Goal: Contribute content

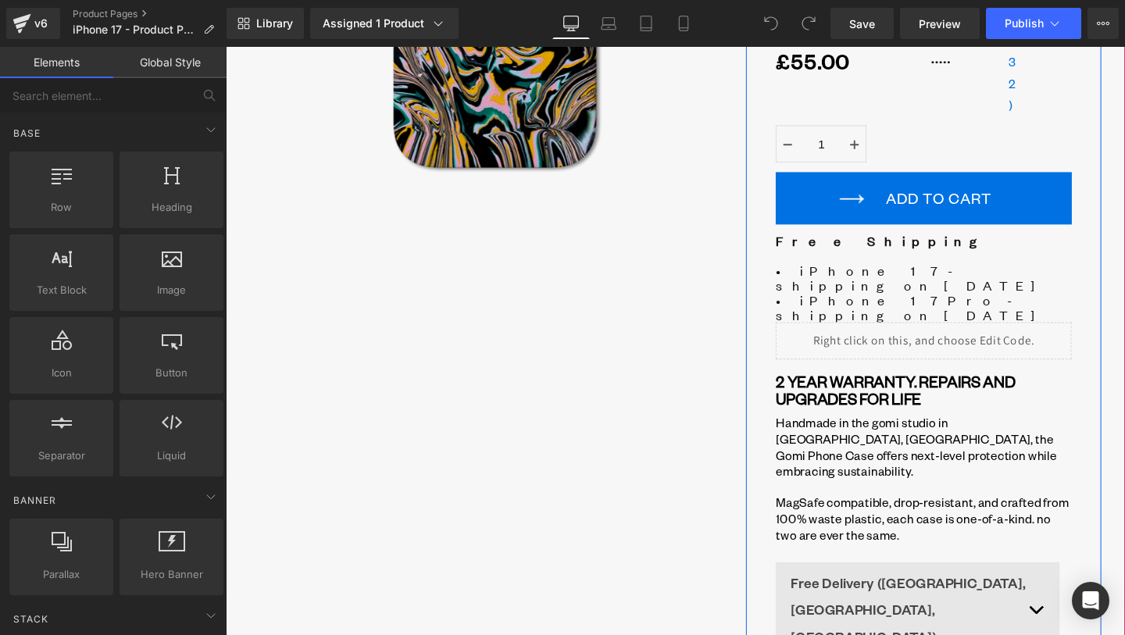
scroll to position [437, 0]
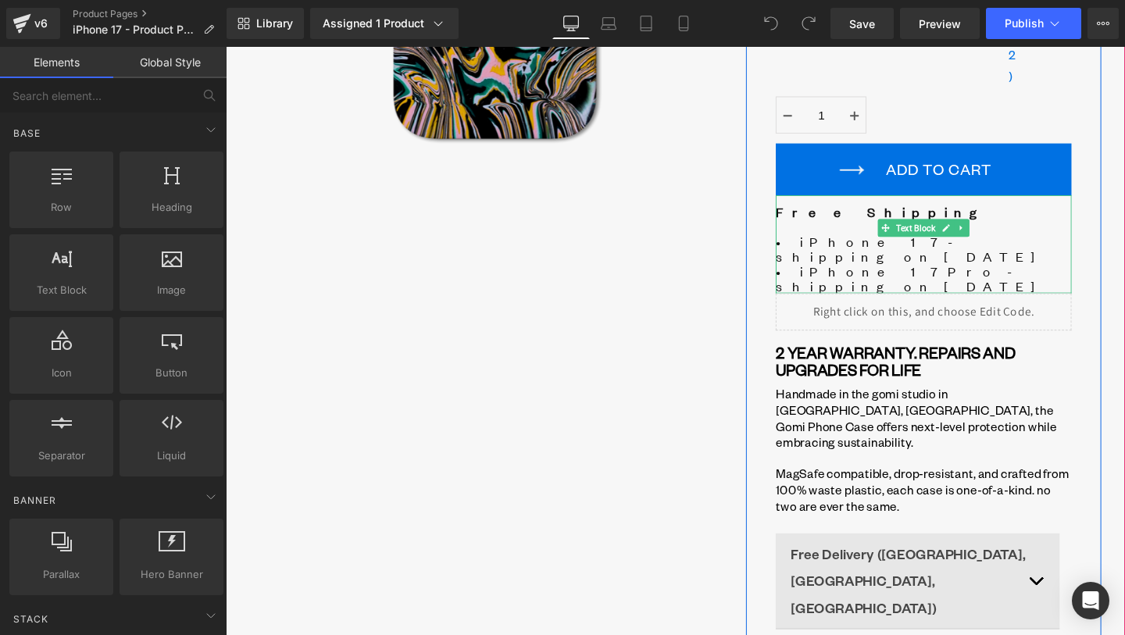
click at [921, 273] on span "• iPhone 17 Pro - shipping on [DATE]" at bounding box center [949, 290] width 290 height 34
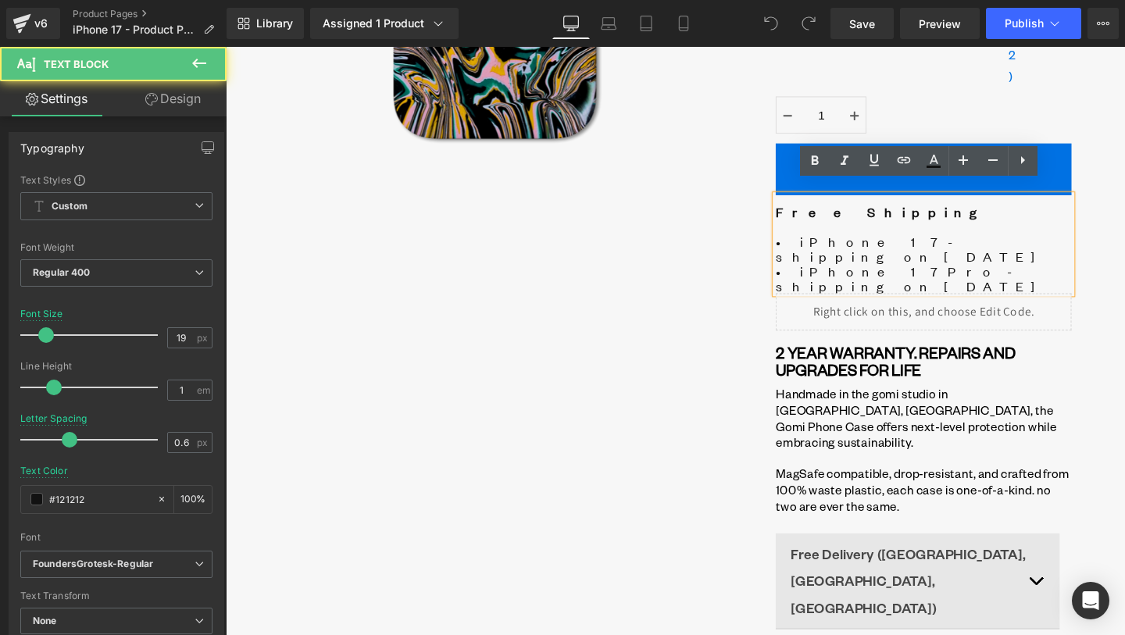
click at [899, 241] on span "• iPhone 17 - shipping on [DATE]" at bounding box center [949, 258] width 290 height 34
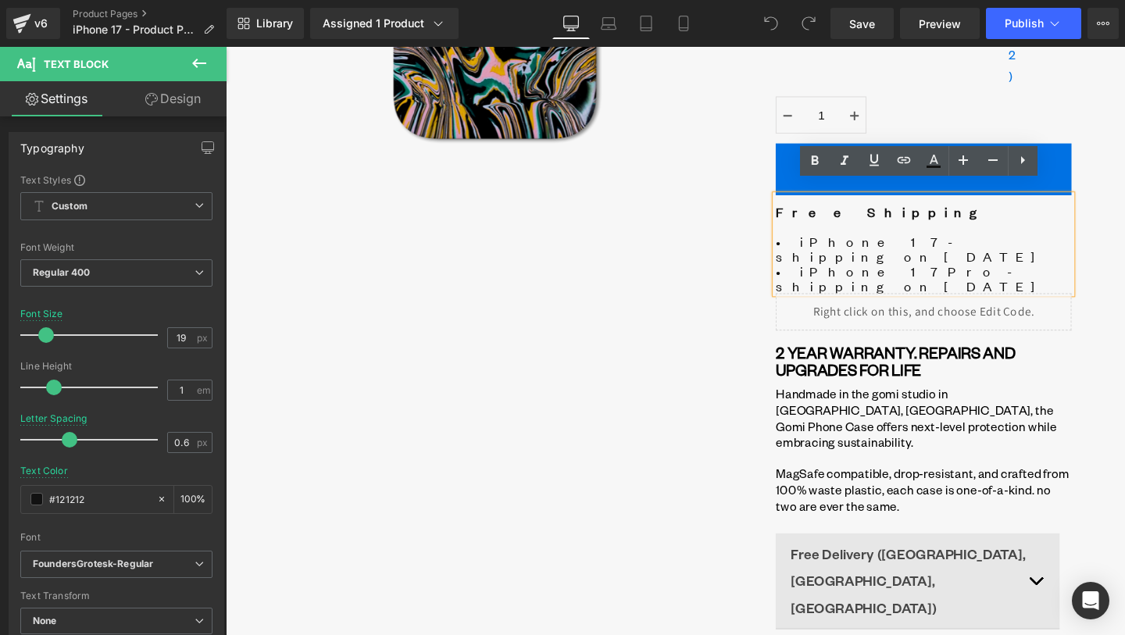
click at [982, 221] on div "Free Shipping • iPhone 17 - shipping on [DATE] • iPhone 17 Pro - shipping on [D…" at bounding box center [959, 254] width 311 height 103
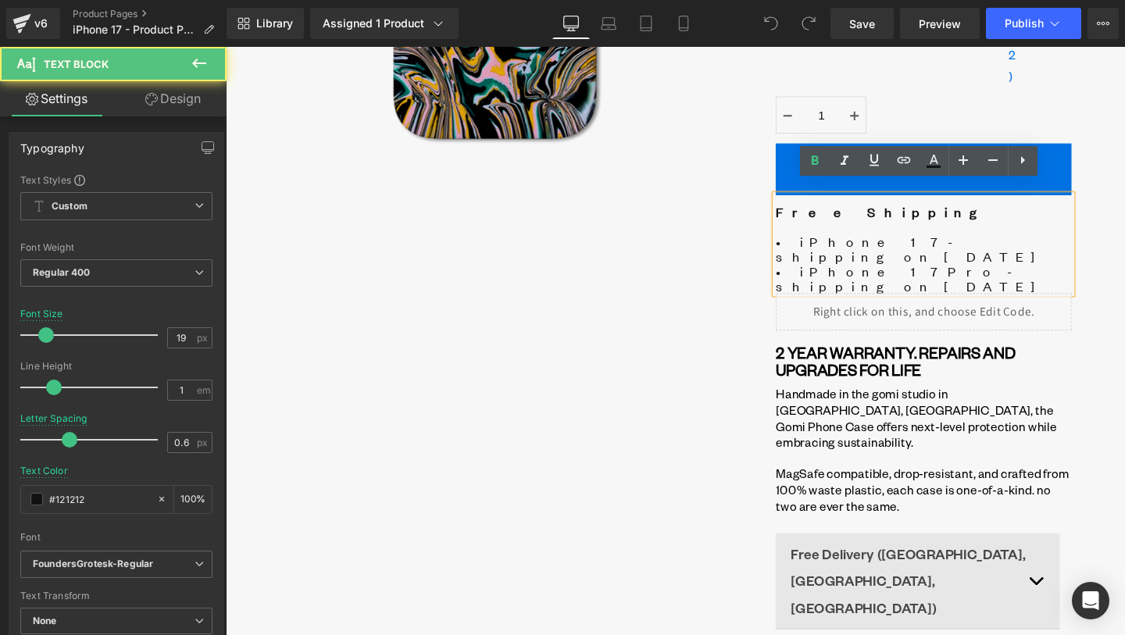
click at [1021, 241] on span "• iPhone 17 - shipping on [DATE]" at bounding box center [949, 258] width 290 height 34
click at [1061, 235] on div "Free Shipping • iPhone 17 - shipping on [DATE] • iPhone 17 Pro - shipping on [D…" at bounding box center [959, 254] width 311 height 103
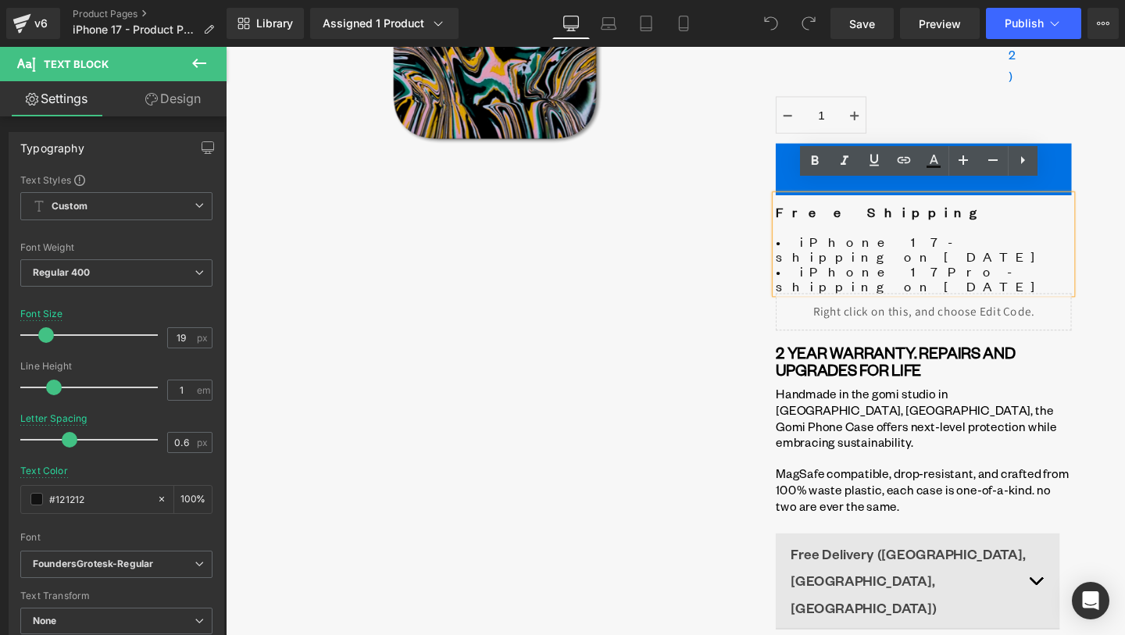
drag, startPoint x: 984, startPoint y: 237, endPoint x: 1049, endPoint y: 236, distance: 64.8
click at [1049, 241] on span "• iPhone 17 - shipping on [DATE]" at bounding box center [949, 258] width 290 height 34
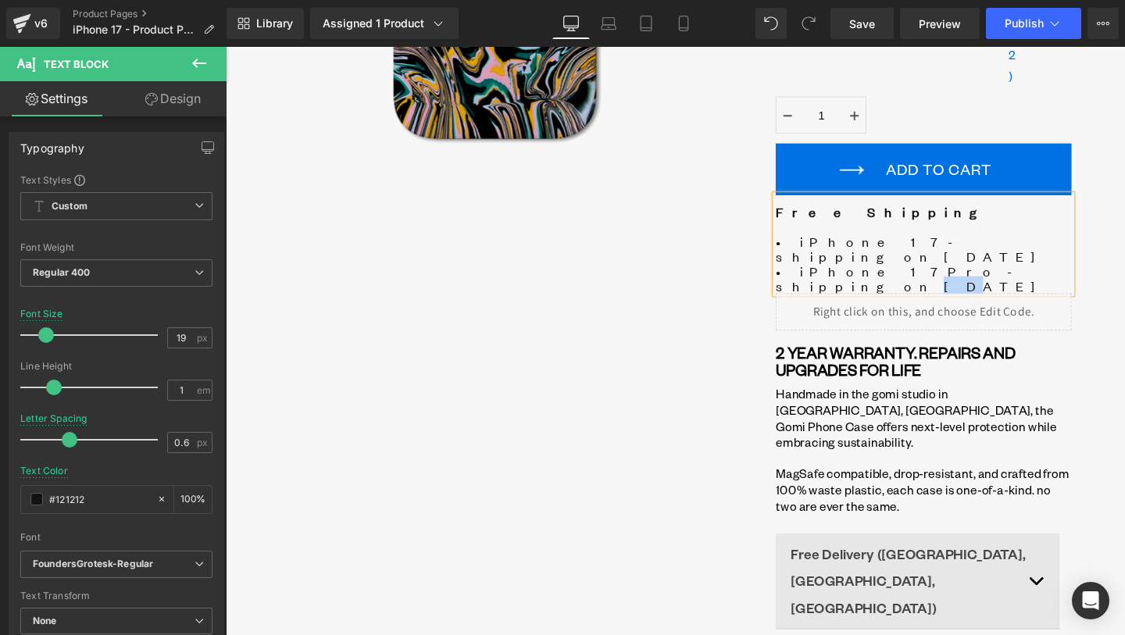
drag, startPoint x: 975, startPoint y: 250, endPoint x: 986, endPoint y: 251, distance: 10.2
click at [986, 273] on span "• iPhone 17 Pro - shipping on [DATE]" at bounding box center [949, 290] width 290 height 34
click at [1023, 273] on span "• iPhone 17 Pro - shipping on [DATE]" at bounding box center [949, 290] width 290 height 34
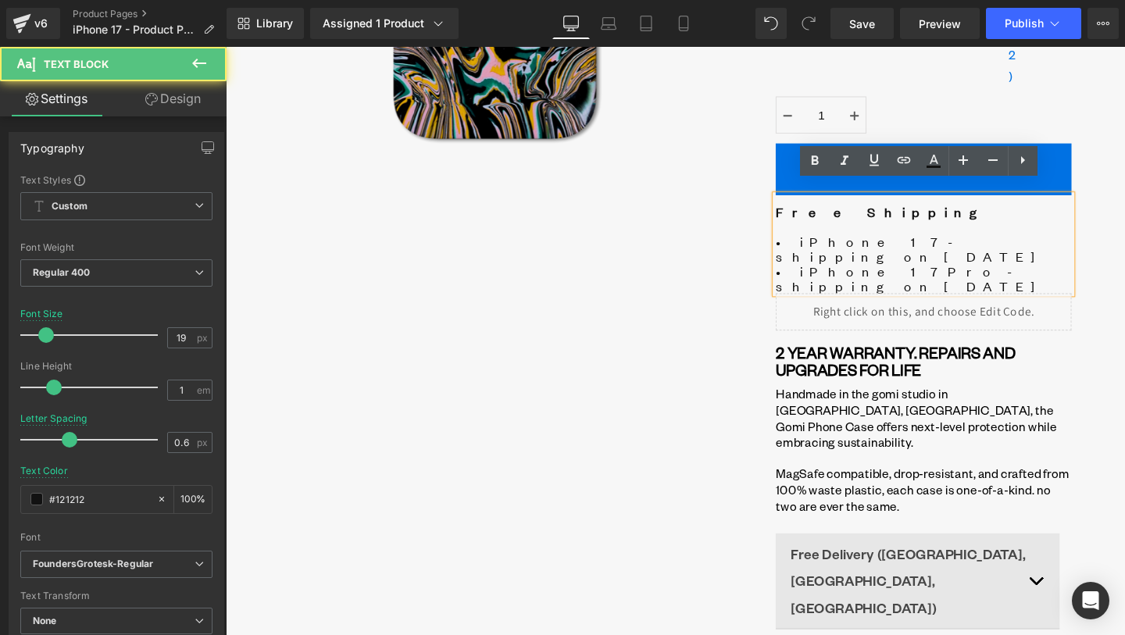
click at [1023, 273] on span "• iPhone 17 Pro - shipping on [DATE]" at bounding box center [949, 290] width 290 height 34
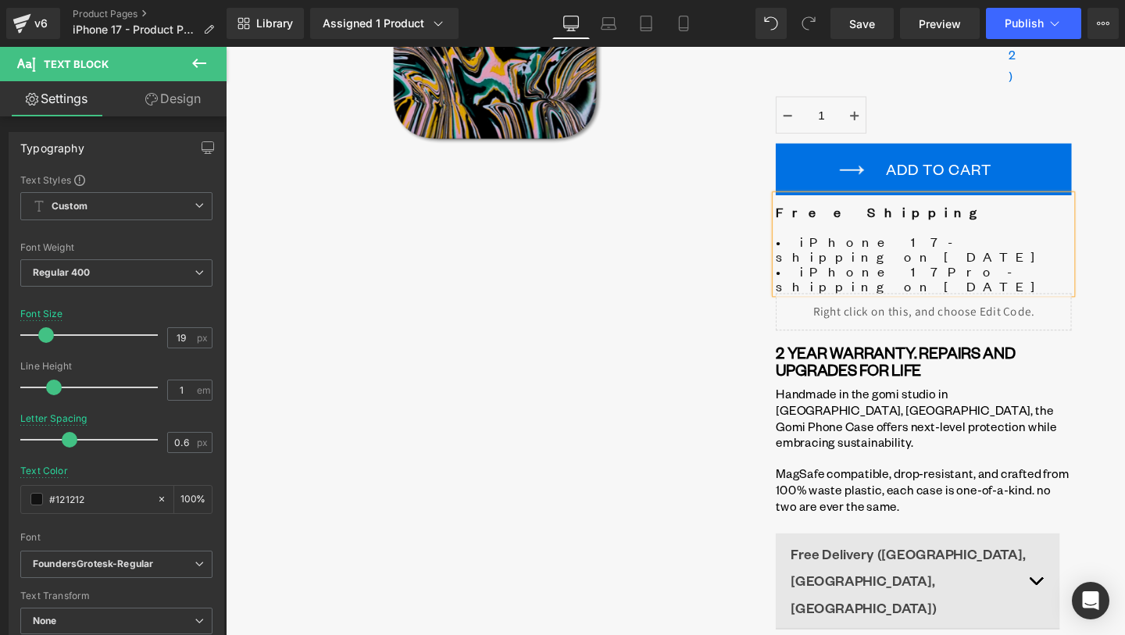
click at [781, 270] on div "Liquid GOMI phone case Heading Colour : Panther Panther Ultraviolet Avalanche R…" at bounding box center [958, 229] width 373 height 1019
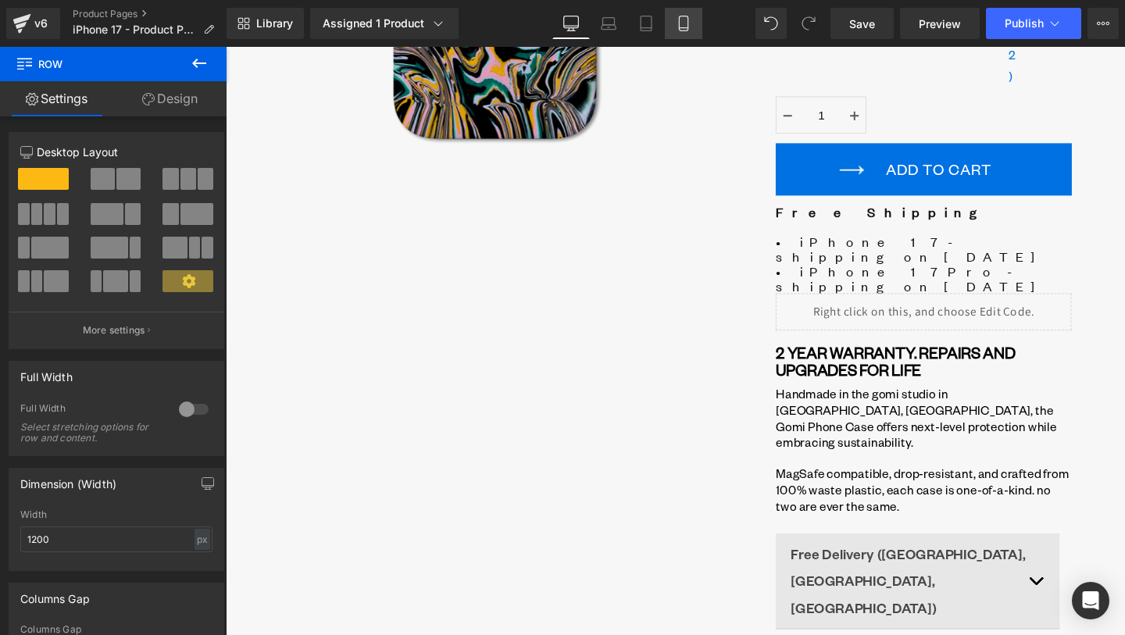
click at [689, 27] on icon at bounding box center [683, 24] width 16 height 16
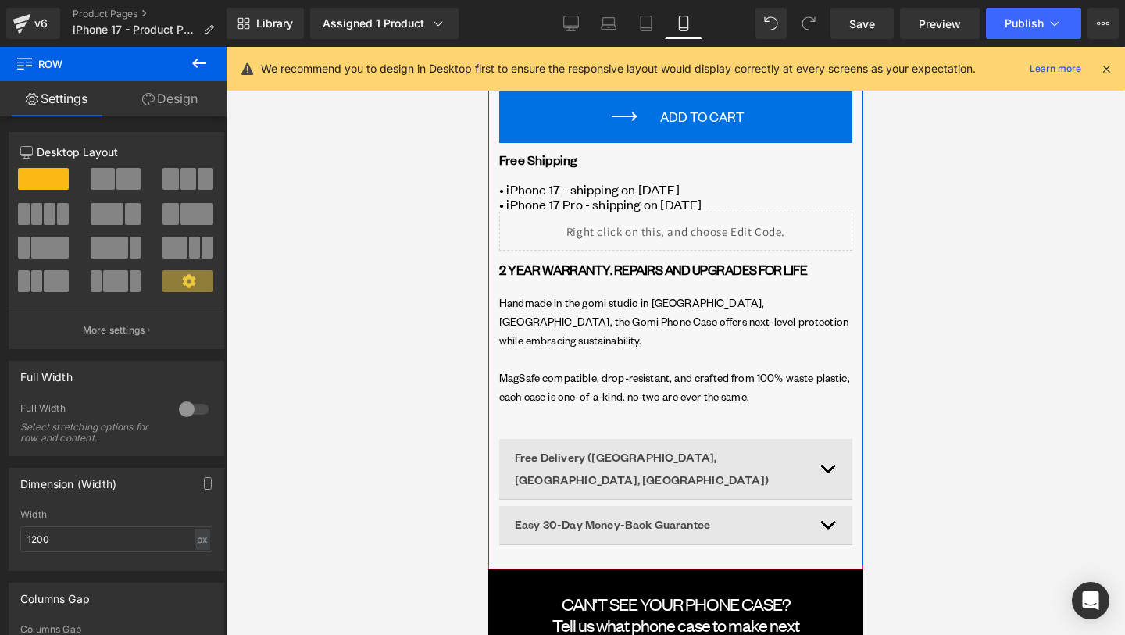
scroll to position [892, 0]
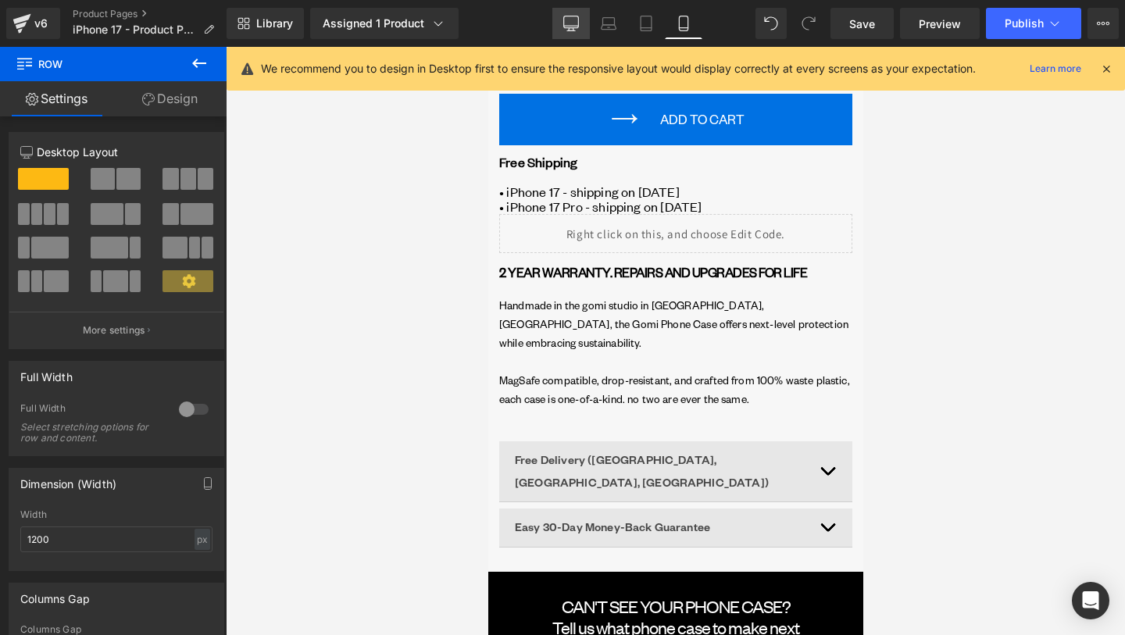
click at [562, 32] on link "Desktop" at bounding box center [570, 23] width 37 height 31
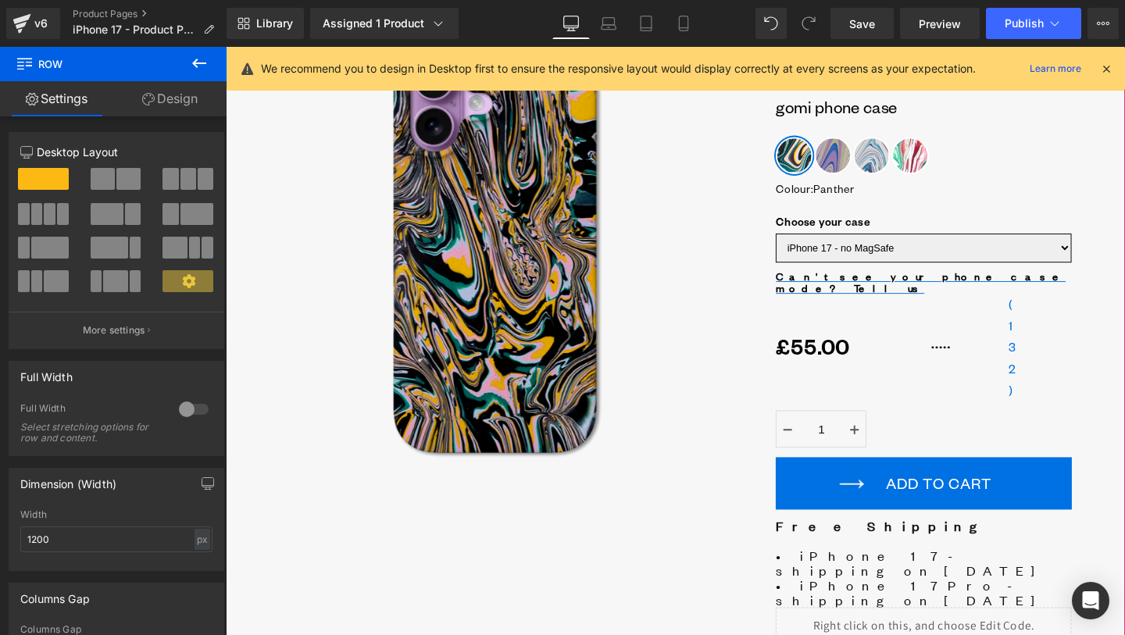
scroll to position [272, 0]
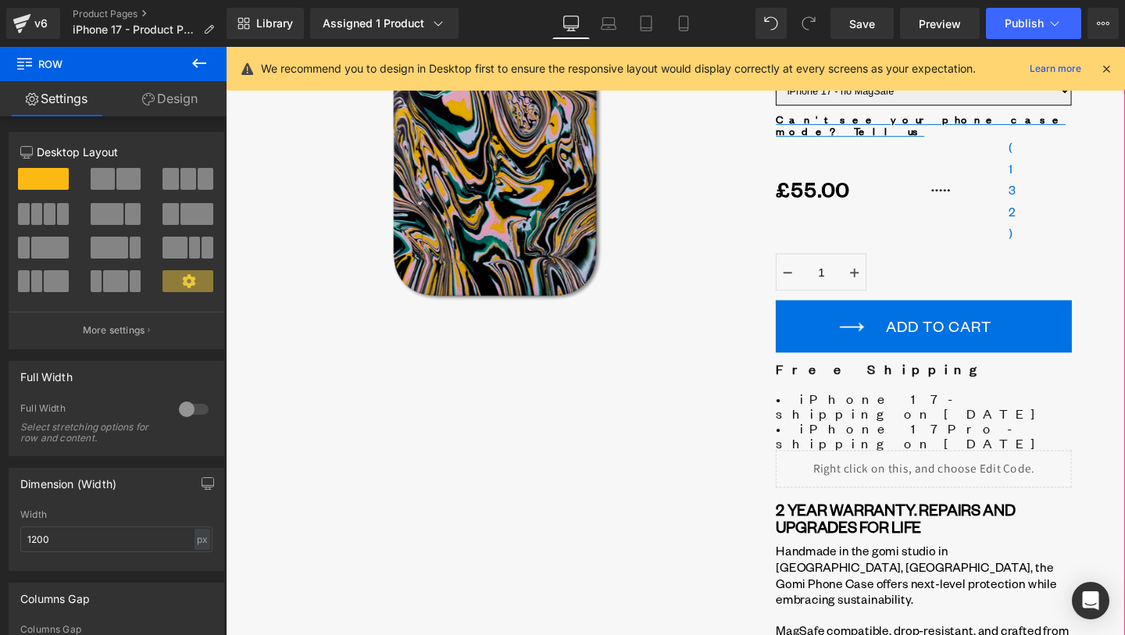
click at [888, 437] on span "• iPhone 17 Pro - shipping on [DATE]" at bounding box center [949, 454] width 290 height 34
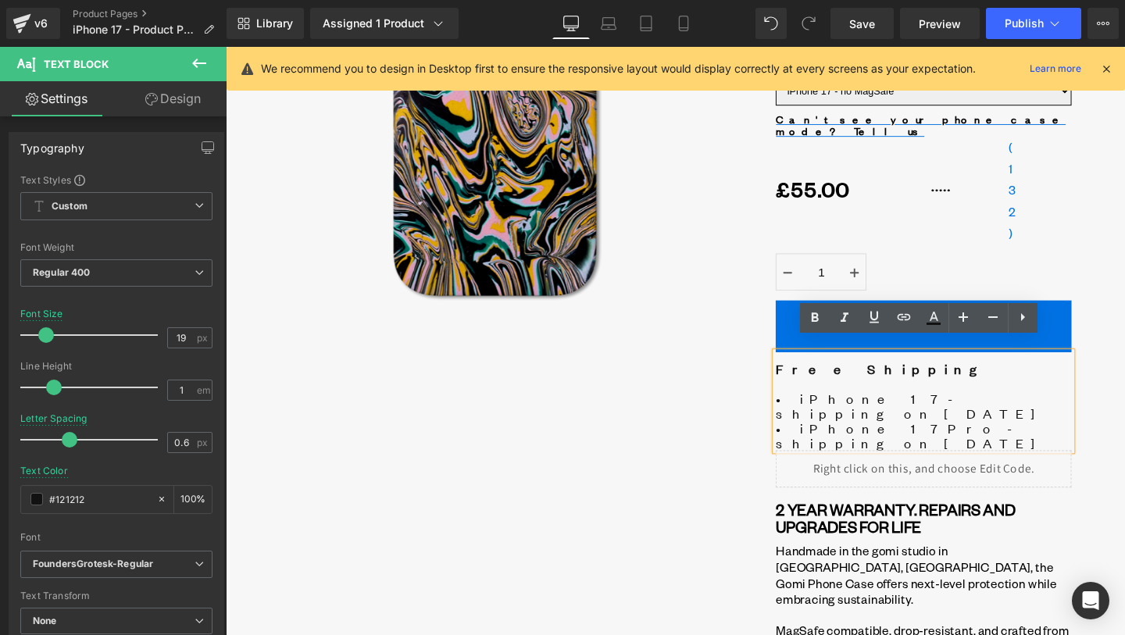
click at [1121, 423] on div "Liquid GOMI phone case Heading Colour : Panther Panther Ultraviolet Avalanche R…" at bounding box center [958, 394] width 373 height 1019
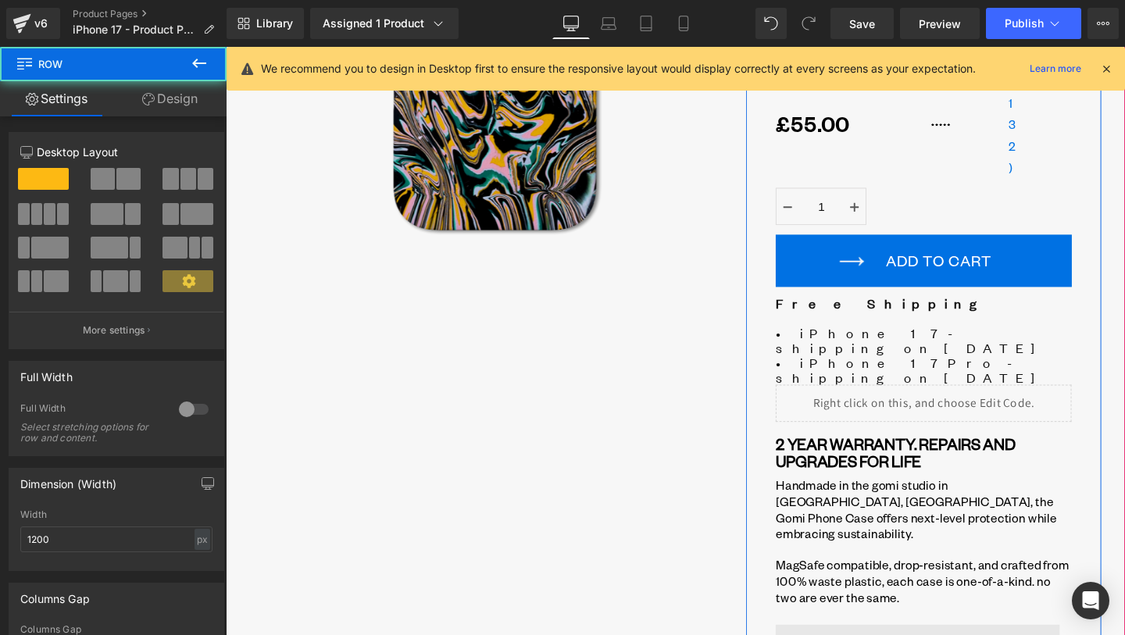
scroll to position [353, 0]
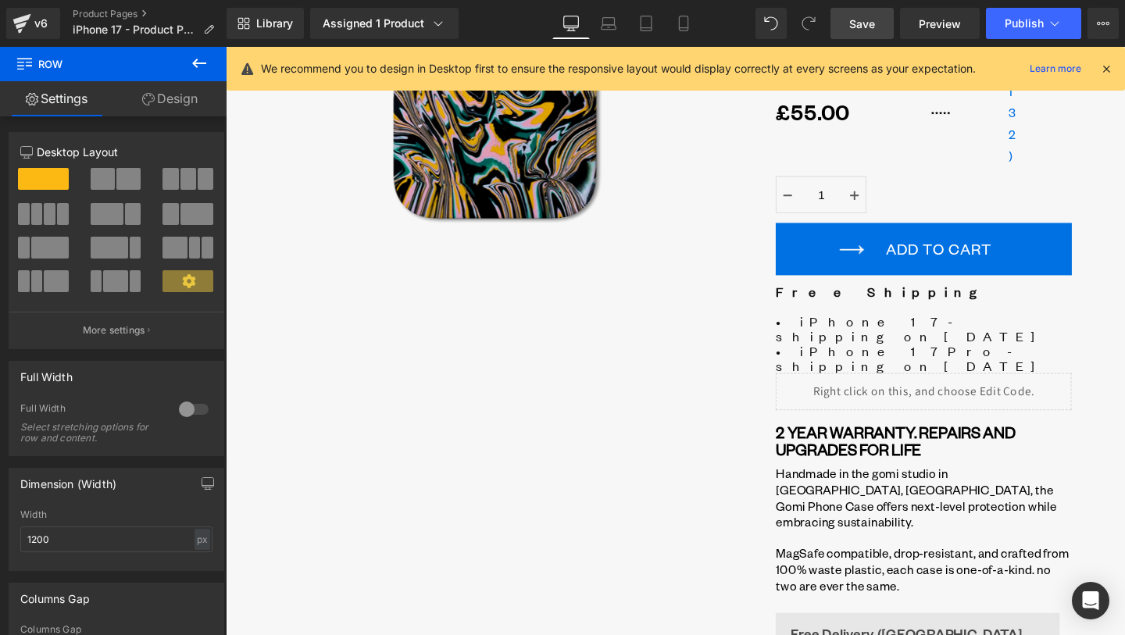
click at [884, 27] on link "Save" at bounding box center [861, 23] width 63 height 31
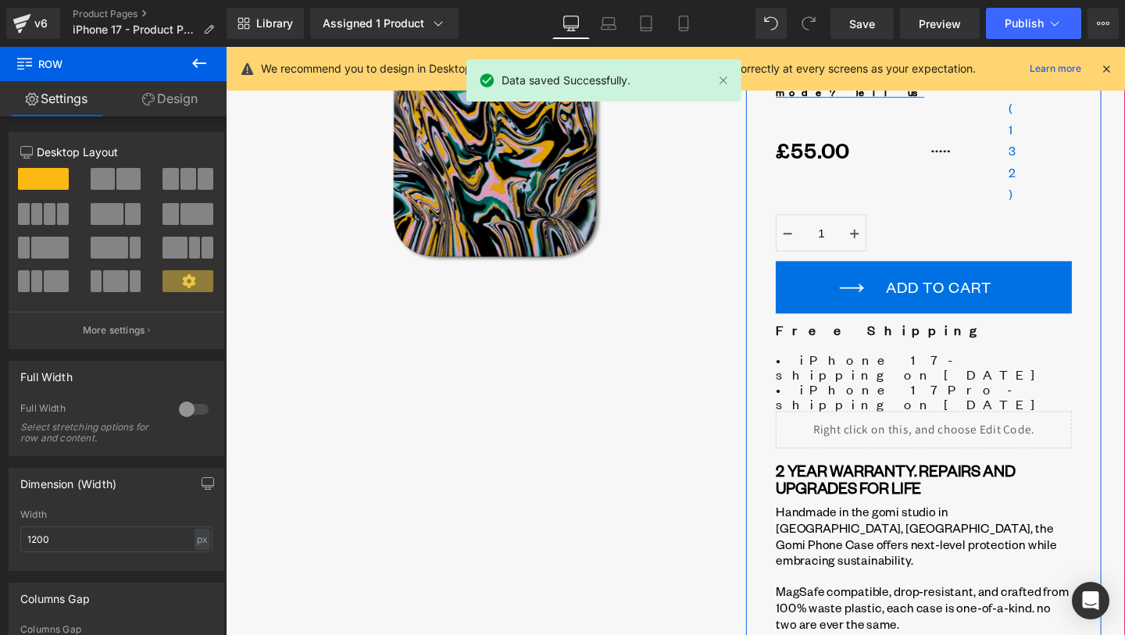
scroll to position [333, 0]
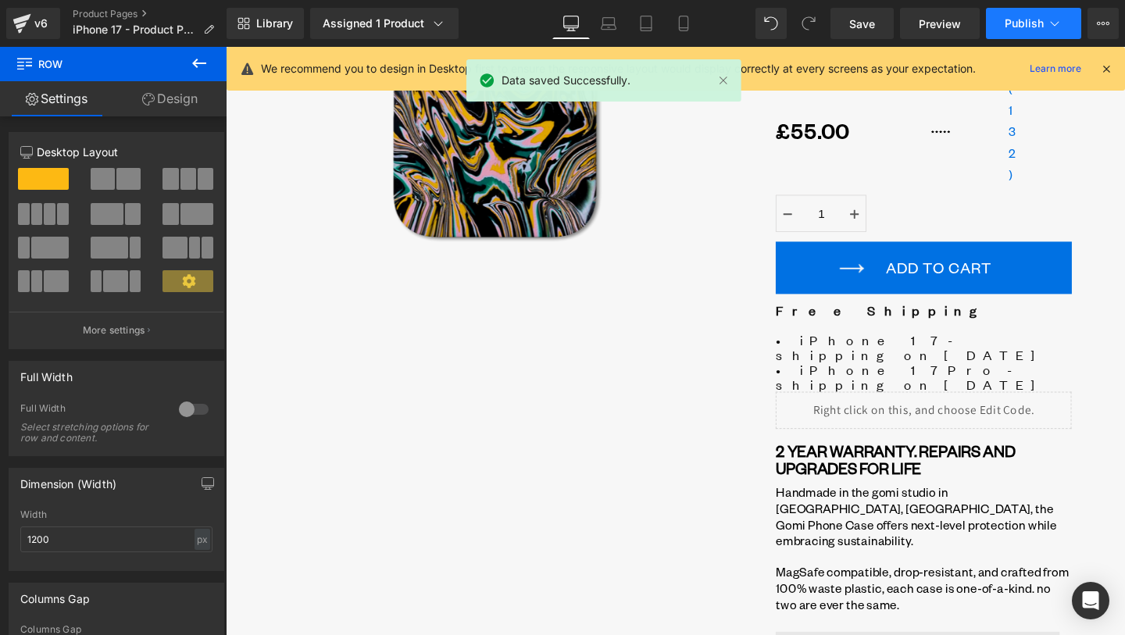
click at [1010, 12] on button "Publish" at bounding box center [1033, 23] width 95 height 31
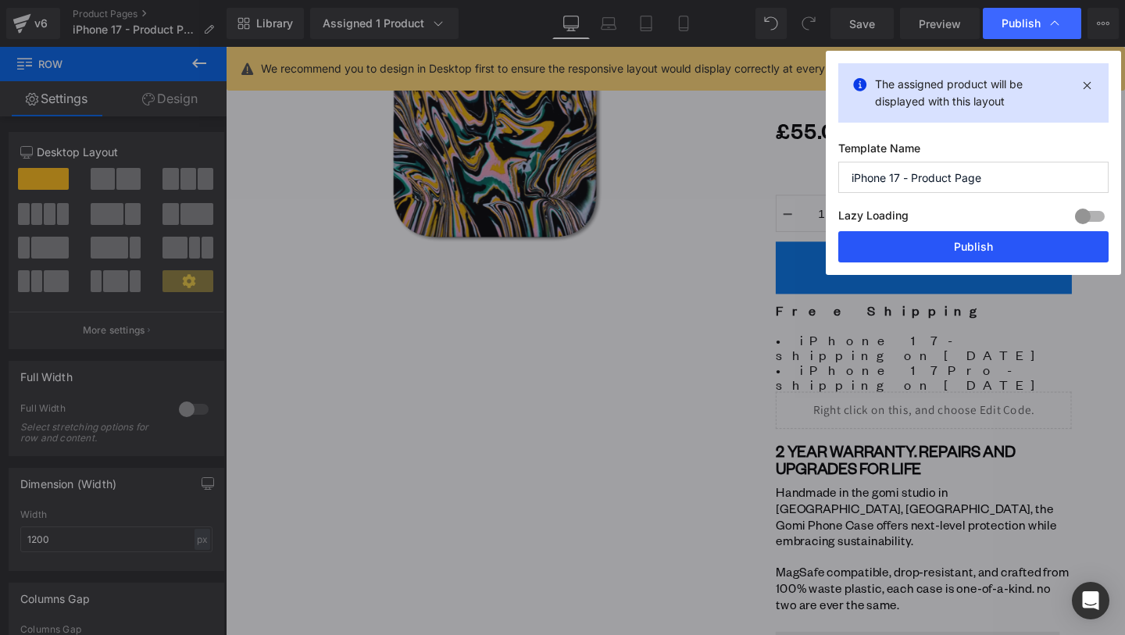
click at [1007, 251] on button "Publish" at bounding box center [973, 246] width 270 height 31
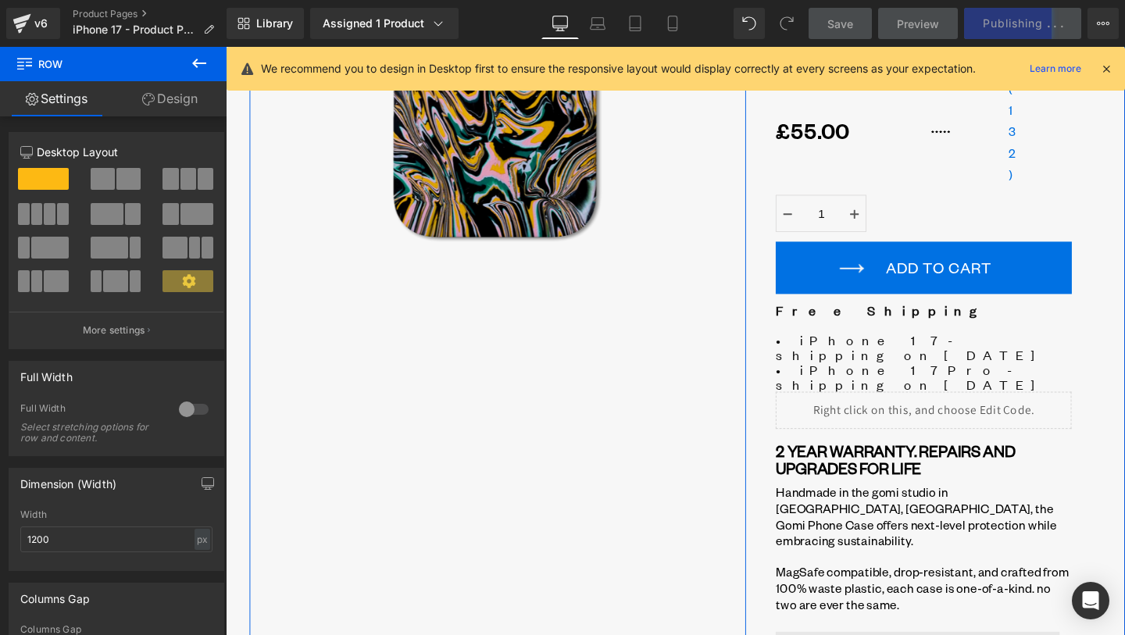
scroll to position [347, 0]
